Goal: Task Accomplishment & Management: Use online tool/utility

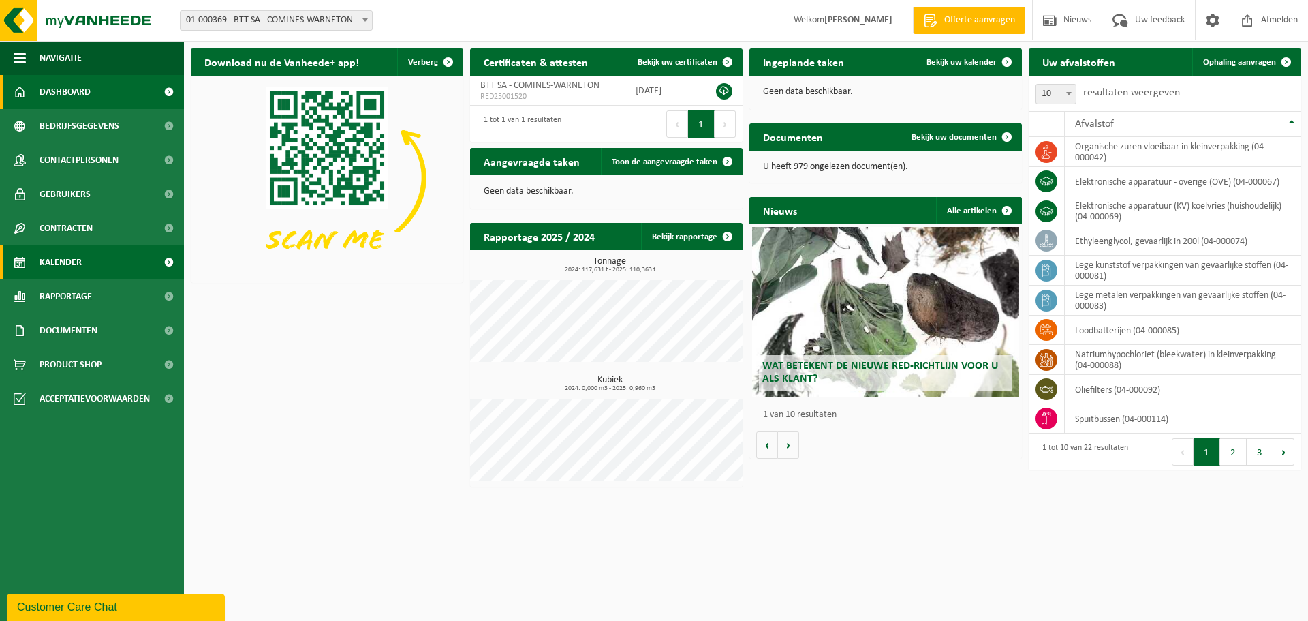
drag, startPoint x: 70, startPoint y: 262, endPoint x: 130, endPoint y: 249, distance: 61.3
click at [72, 262] on span "Kalender" at bounding box center [61, 262] width 42 height 34
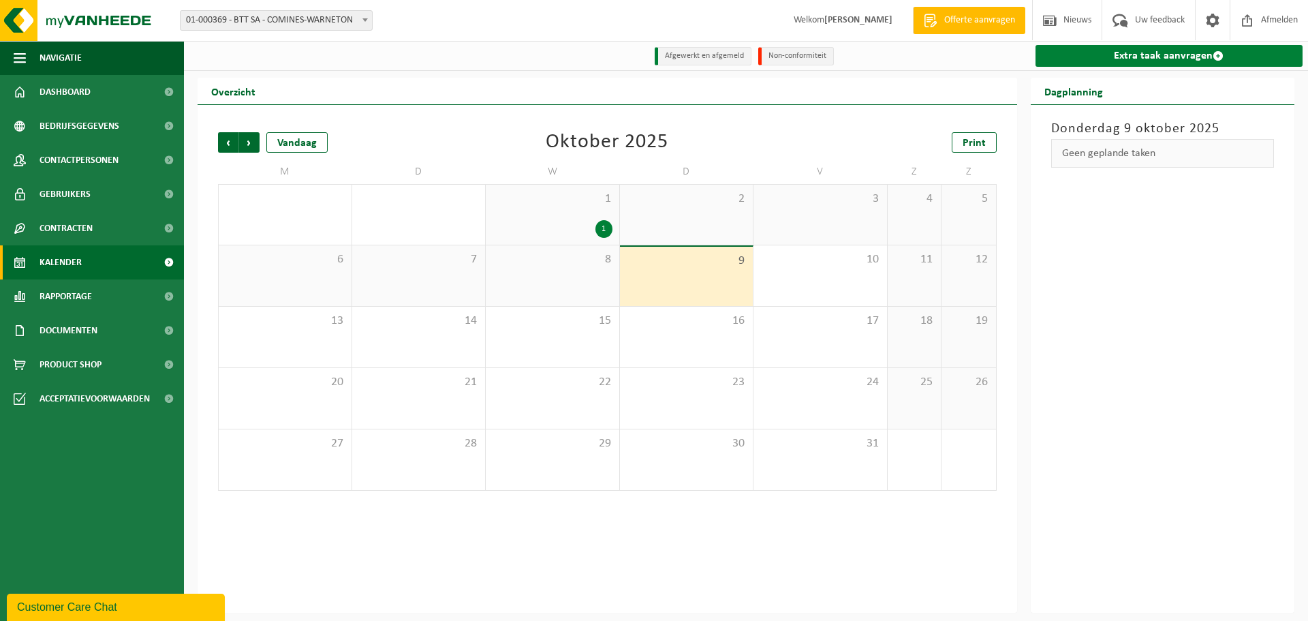
click at [1183, 58] on link "Extra taak aanvragen" at bounding box center [1169, 56] width 268 height 22
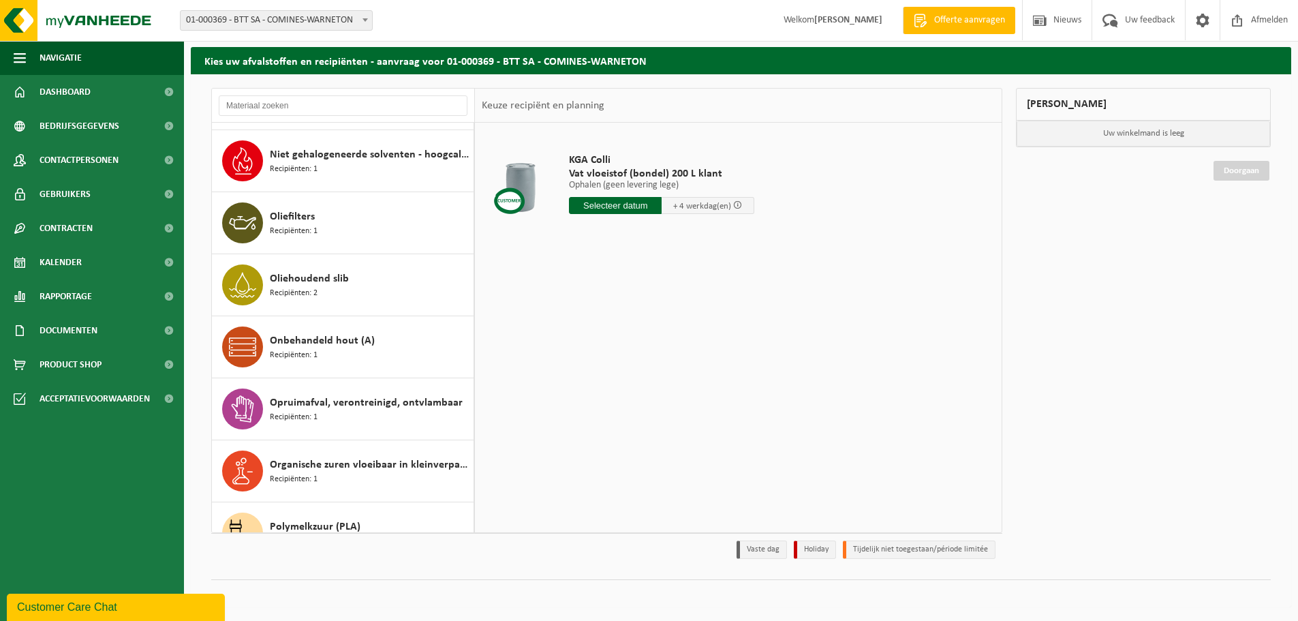
scroll to position [687, 0]
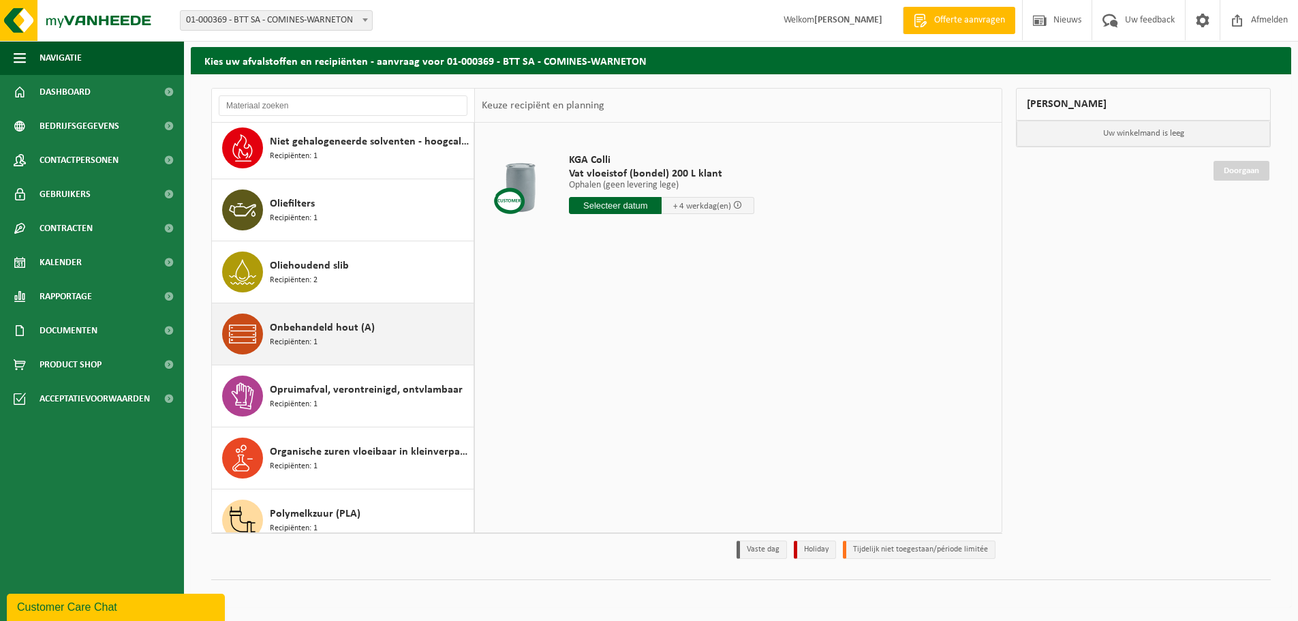
click at [336, 346] on div "Onbehandeld hout (A) Recipiënten: 1" at bounding box center [370, 333] width 200 height 41
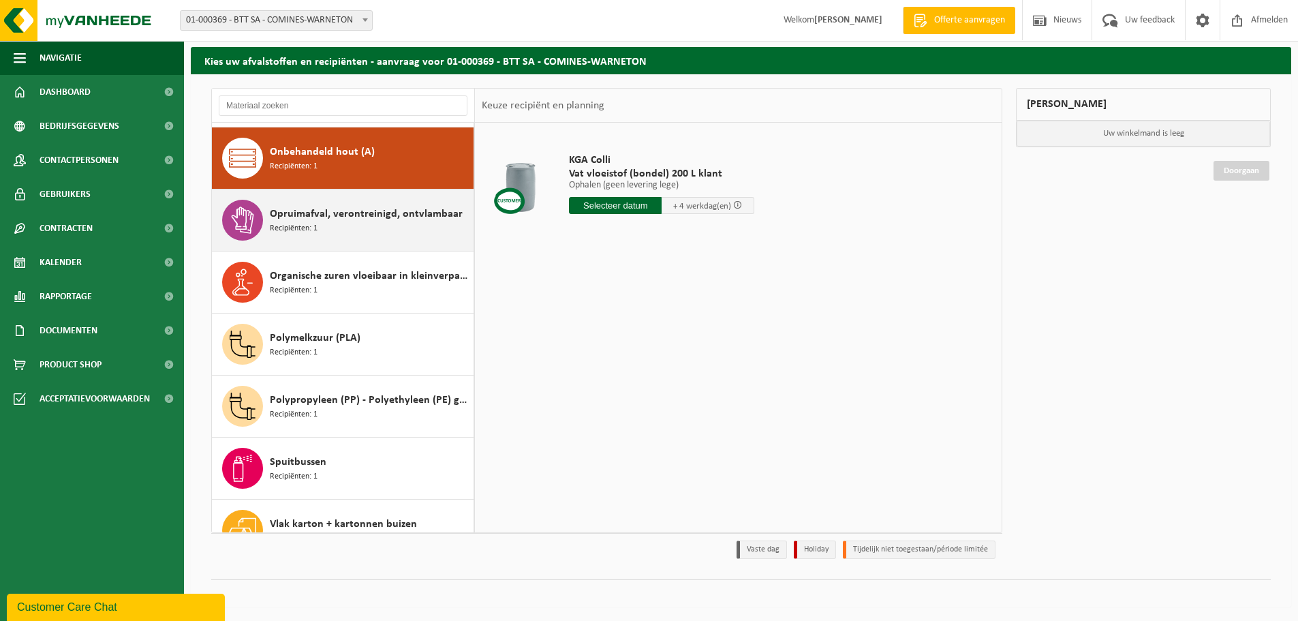
scroll to position [868, 0]
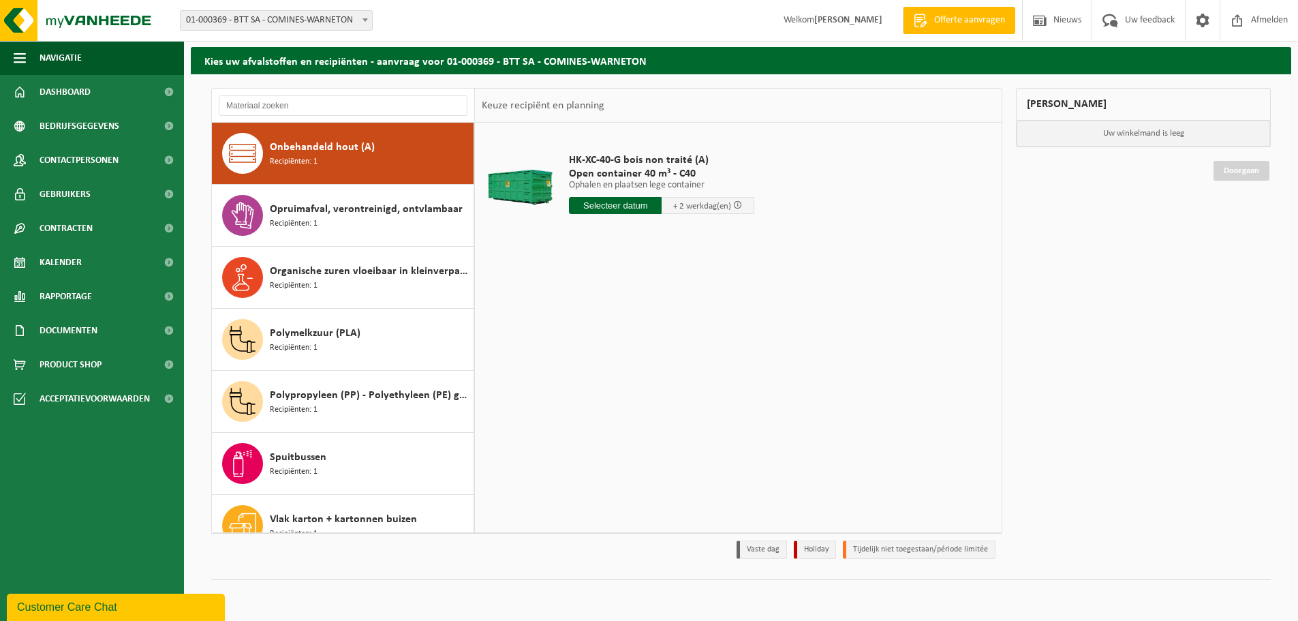
click at [621, 206] on input "text" at bounding box center [615, 205] width 93 height 17
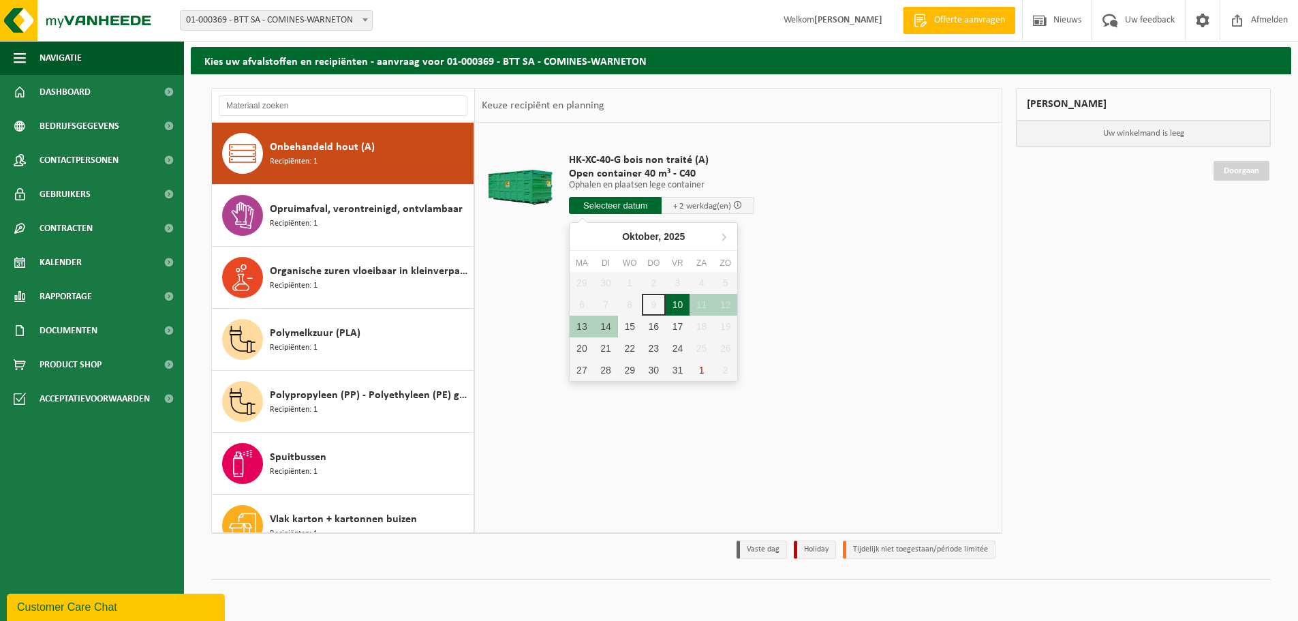
click at [683, 307] on div "10" at bounding box center [677, 305] width 24 height 22
type input "Van 2025-10-10"
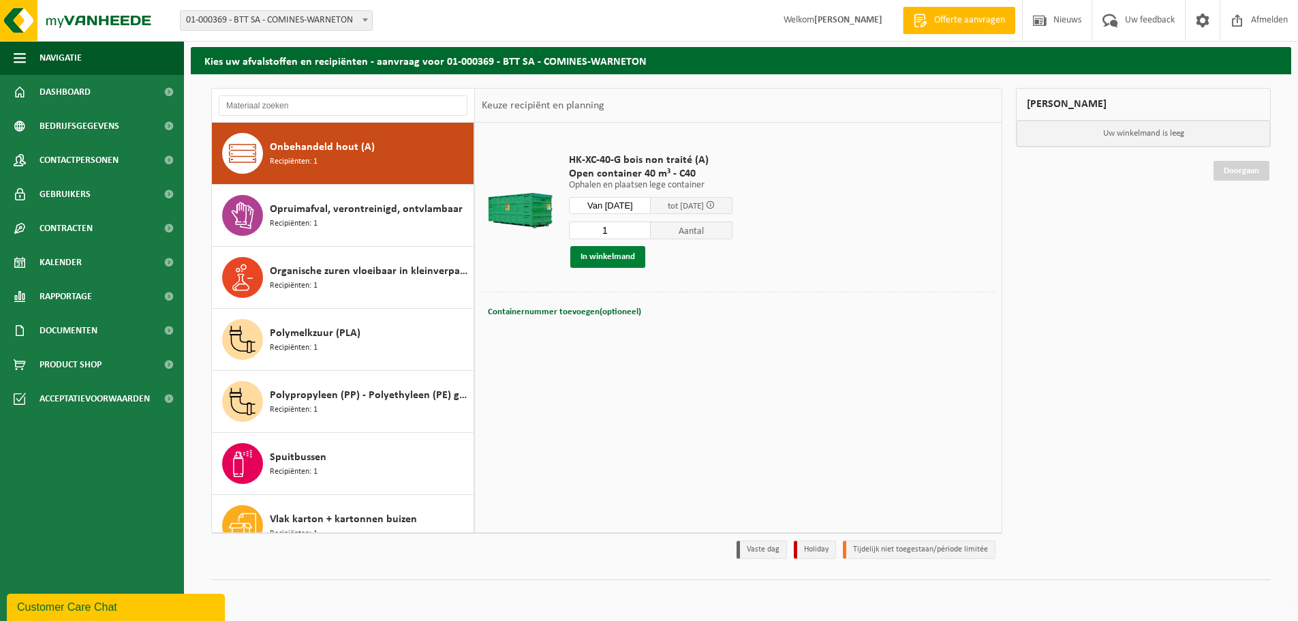
click at [606, 254] on button "In winkelmand" at bounding box center [607, 257] width 75 height 22
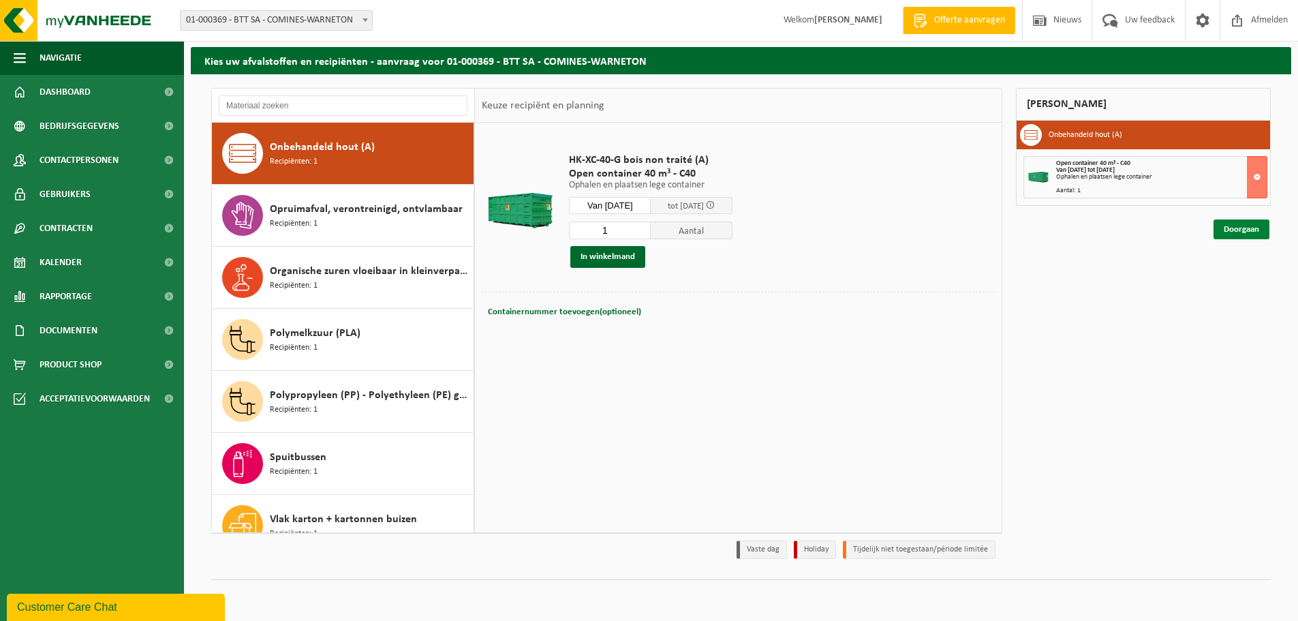
click at [1245, 228] on link "Doorgaan" at bounding box center [1241, 229] width 56 height 20
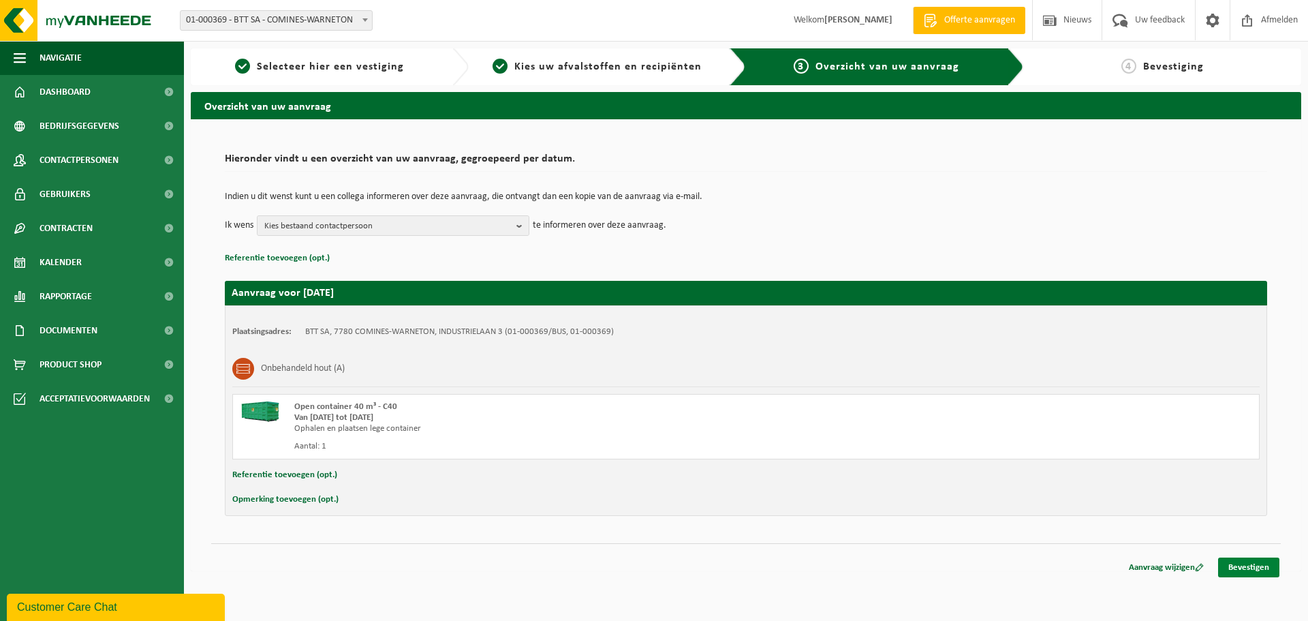
click at [1244, 564] on link "Bevestigen" at bounding box center [1248, 567] width 61 height 20
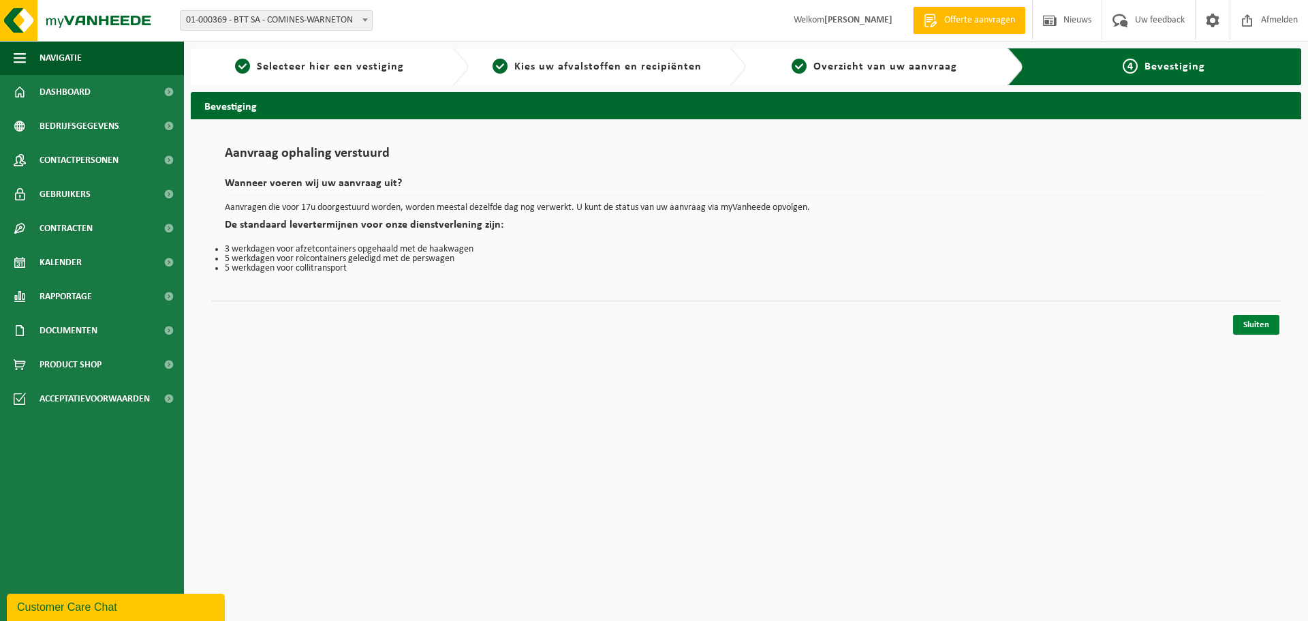
click at [1267, 321] on link "Sluiten" at bounding box center [1256, 325] width 46 height 20
